Goal: Navigation & Orientation: Find specific page/section

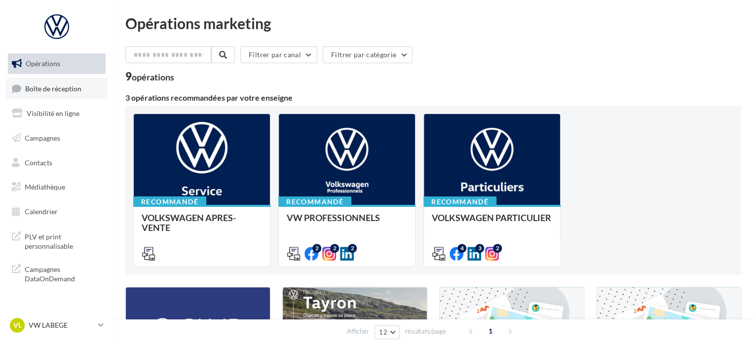
click at [84, 88] on link "Boîte de réception" at bounding box center [57, 88] width 102 height 21
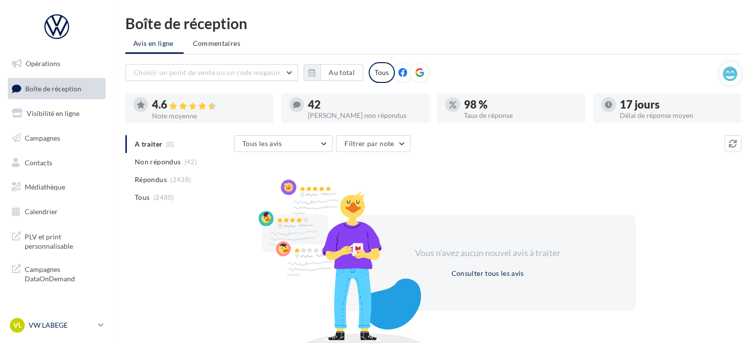
click at [72, 329] on p "VW LABEGE" at bounding box center [62, 325] width 66 height 10
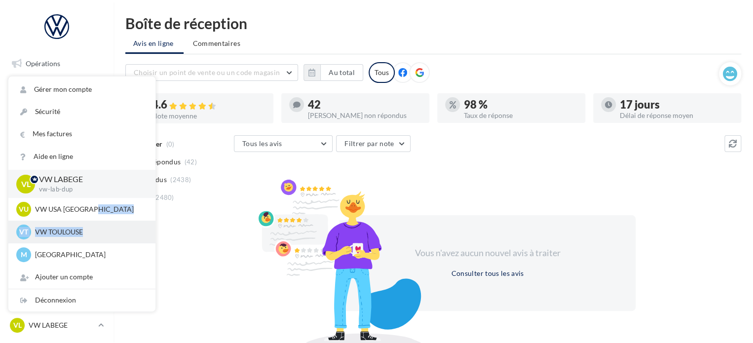
drag, startPoint x: 127, startPoint y: 220, endPoint x: 121, endPoint y: 229, distance: 10.7
click at [121, 229] on div "VL VW LABEGE vw-lab-dup VU VW USA TOULOUSE vw-tou-dup VT VW TOULOUSE vw-cap-dup…" at bounding box center [81, 218] width 147 height 96
click at [121, 229] on p "VW TOULOUSE" at bounding box center [89, 232] width 108 height 10
